Goal: Information Seeking & Learning: Learn about a topic

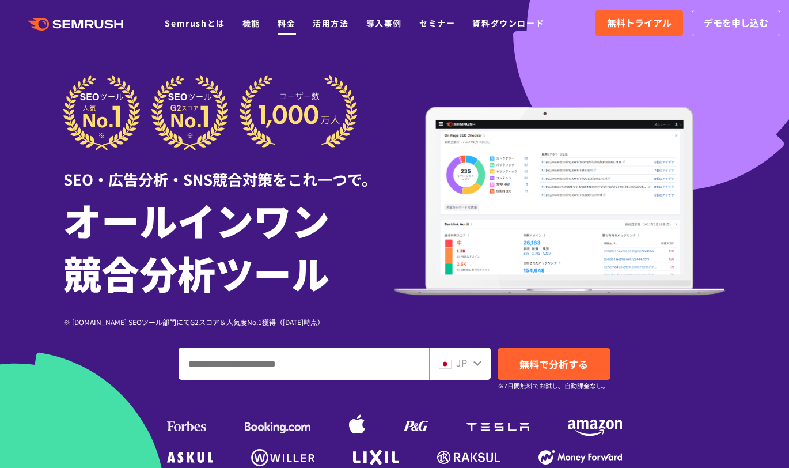
click at [292, 27] on link "料金" at bounding box center [287, 23] width 18 height 12
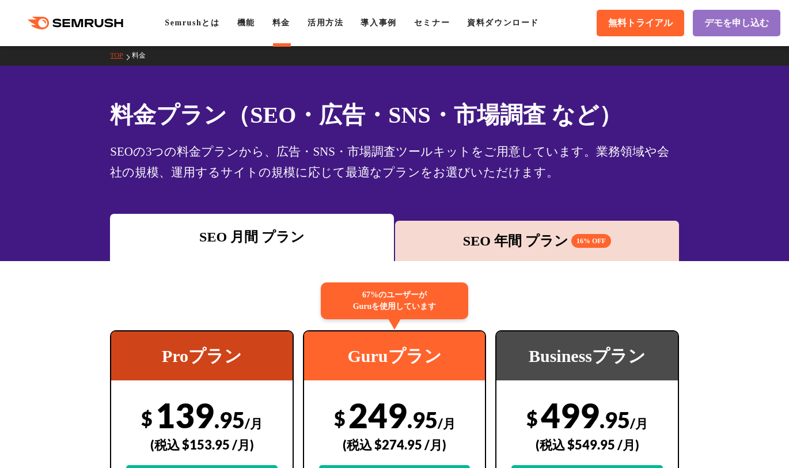
scroll to position [241, 0]
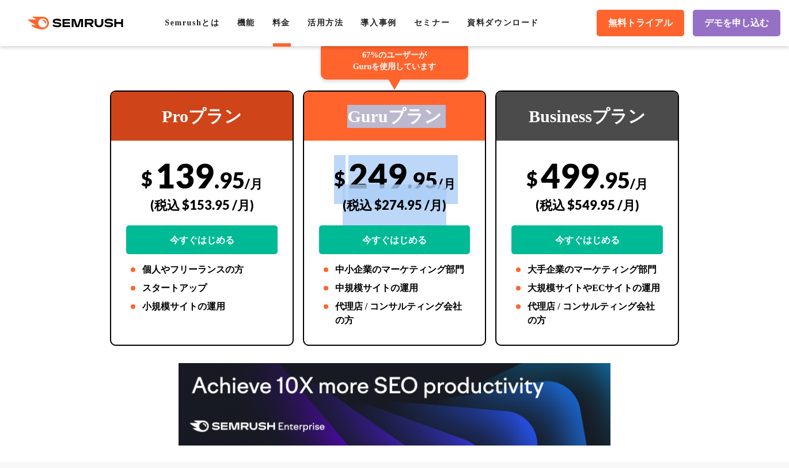
drag, startPoint x: 328, startPoint y: 115, endPoint x: 457, endPoint y: 186, distance: 147.7
click at [457, 186] on div "67%のユーザーが Guruを使用しています Guruプラン $ 249 .95 /月 (税込 $274.95 /月) 今すぐはじめる 中小企業のマーケティン…" at bounding box center [395, 217] width 184 height 255
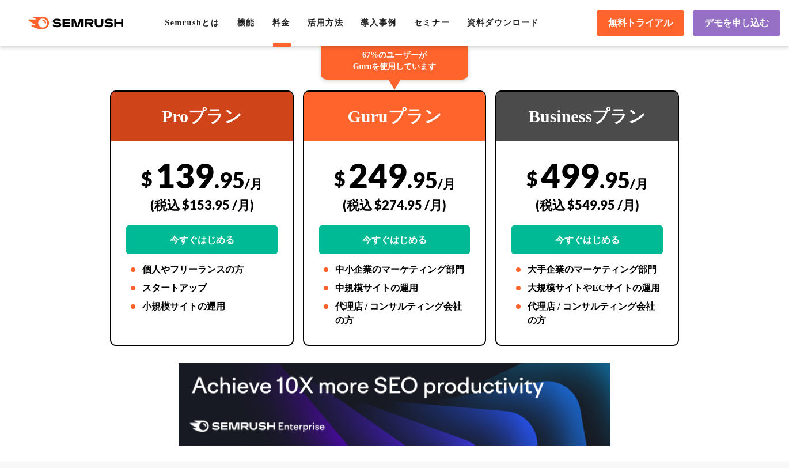
click at [139, 120] on div "Proプラン" at bounding box center [201, 116] width 181 height 49
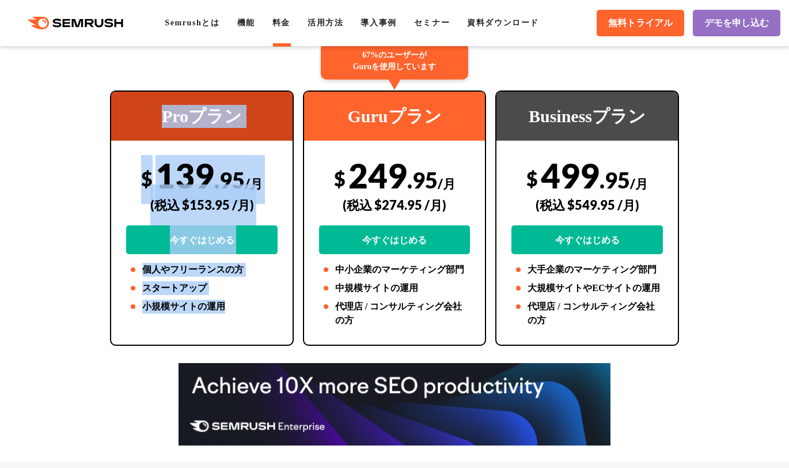
drag, startPoint x: 137, startPoint y: 112, endPoint x: 267, endPoint y: 305, distance: 232.8
click at [267, 305] on div "Proプラン $ 139 .95 /月 (税込 $153.95 /月) 今すぐはじめる 個人やフリーランスの方 スタートアップ 小規模サイトの運用" at bounding box center [202, 217] width 184 height 255
copy div "Proプラン $ 139 .95 /月 (税込 $153.95 /月) 今すぐはじめる 個人やフリーランスの方 スタートアップ 小規模サイトの運用"
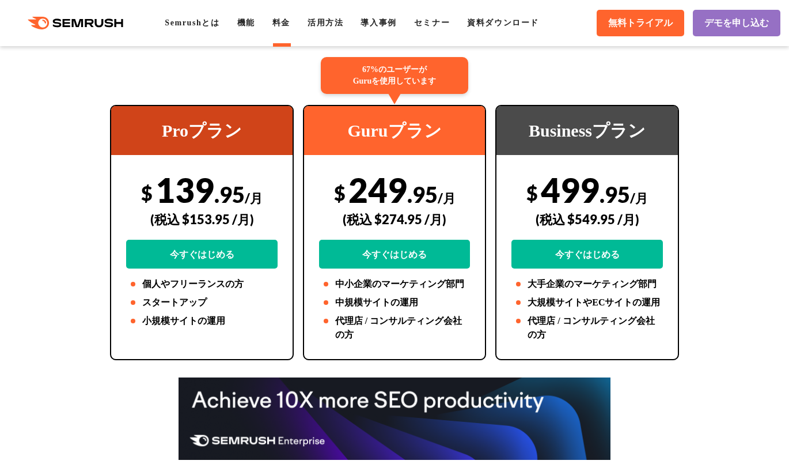
scroll to position [241, 0]
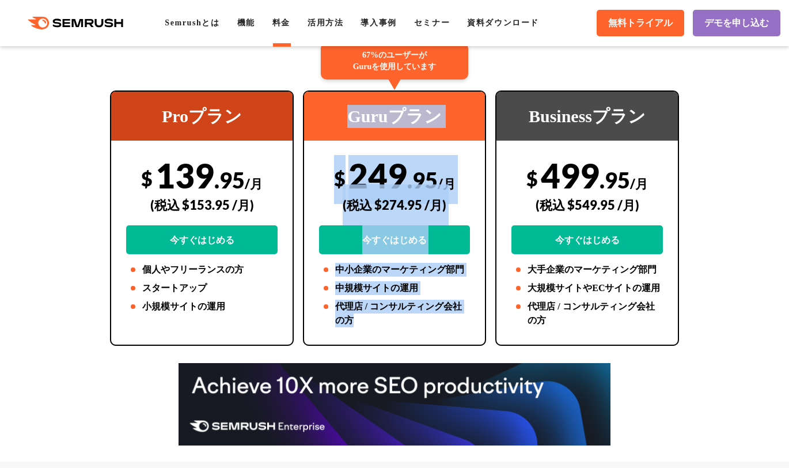
drag, startPoint x: 340, startPoint y: 119, endPoint x: 419, endPoint y: 322, distance: 217.6
click at [419, 322] on div "67%のユーザーが Guruを使用しています Guruプラン $ 249 .95 /月 (税込 $274.95 /月) 今すぐはじめる 中小企業のマーケティン…" at bounding box center [395, 217] width 184 height 255
copy div "Guruプラン $ 249 .95 /月 (税込 $274.95 /月) 今すぐはじめる 中小企業のマーケティング部門 中規模サイトの運用 代理店 / コンサ…"
